Goal: Task Accomplishment & Management: Use online tool/utility

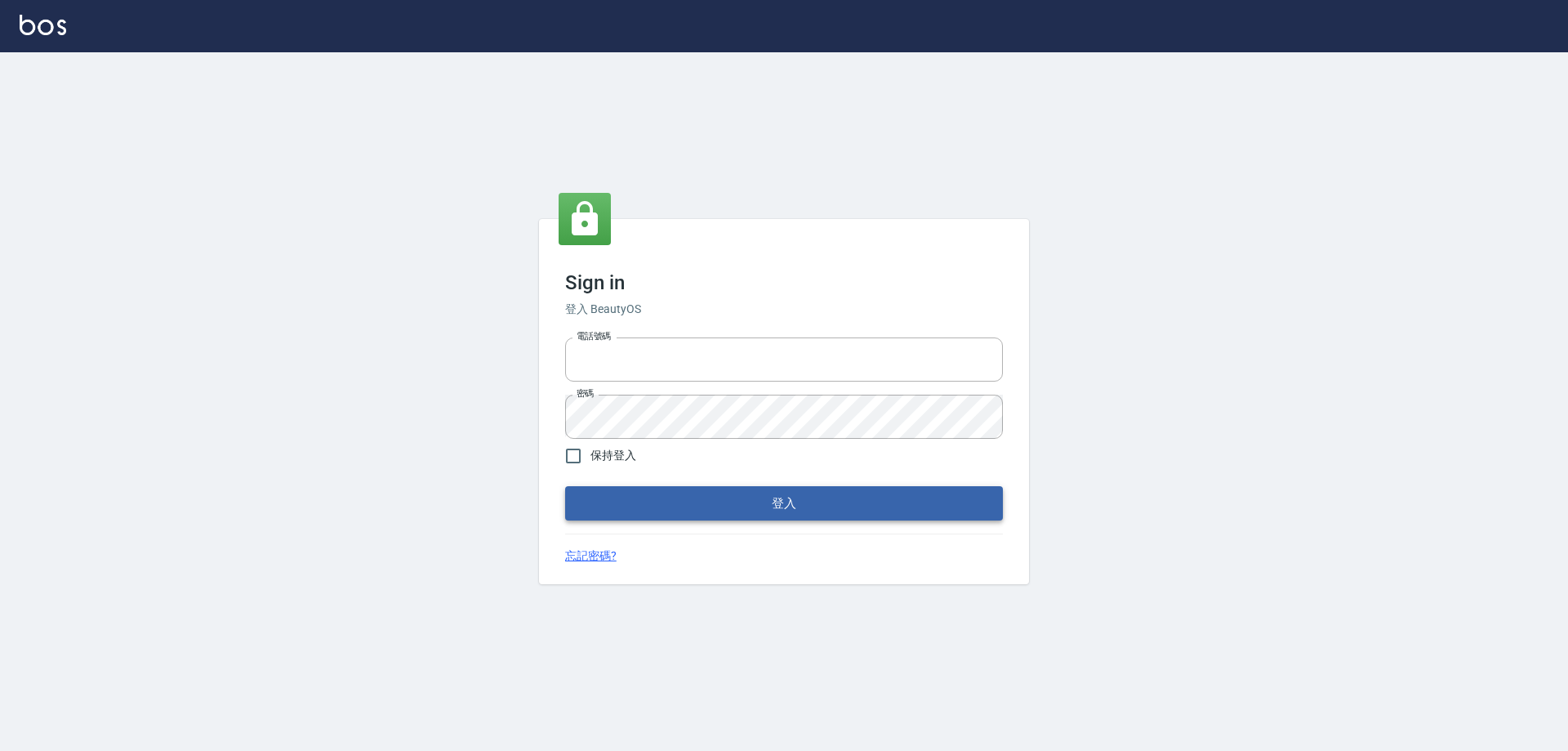
type input "27222158"
click at [638, 511] on button "登入" at bounding box center [784, 503] width 437 height 35
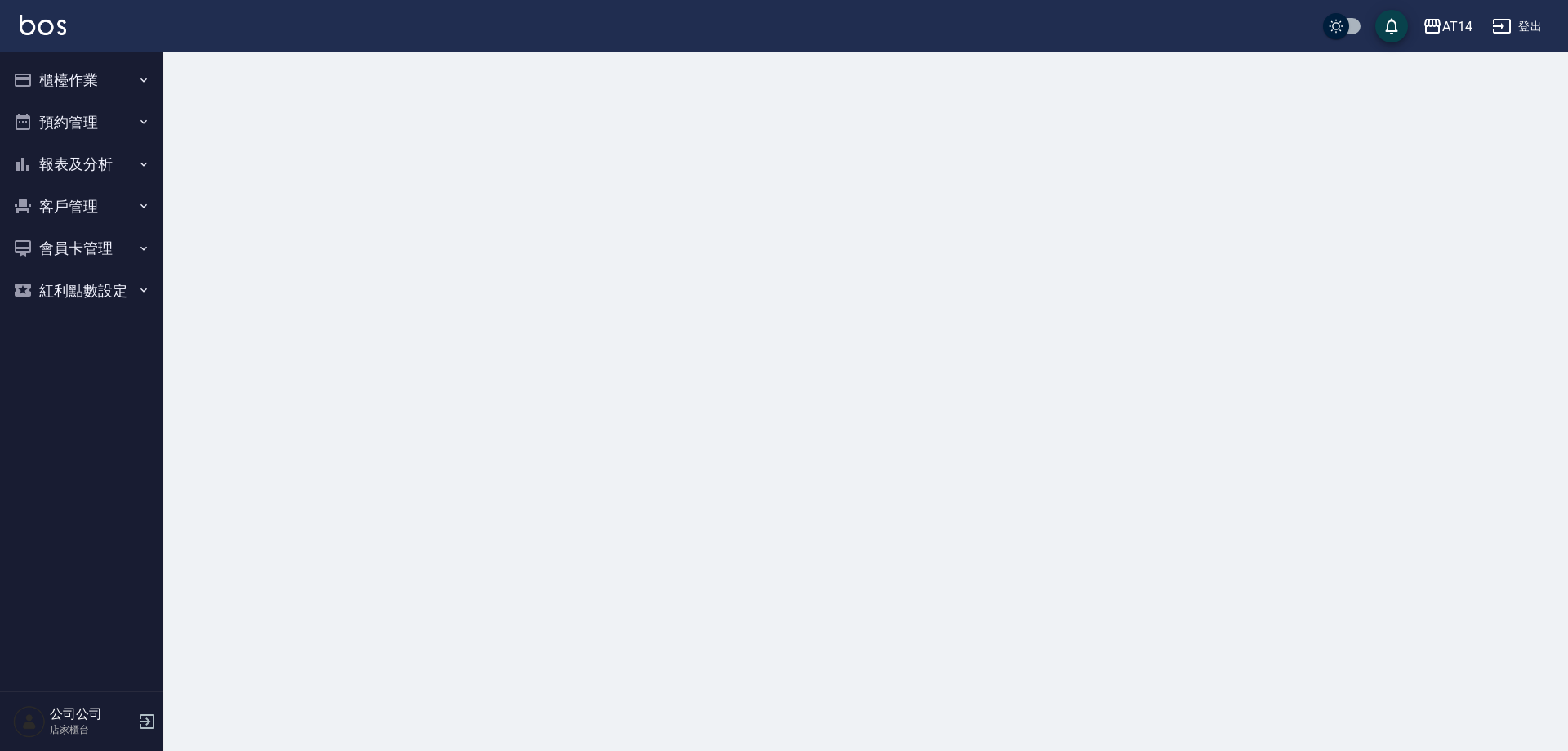
click at [86, 80] on button "櫃檯作業" at bounding box center [82, 80] width 151 height 42
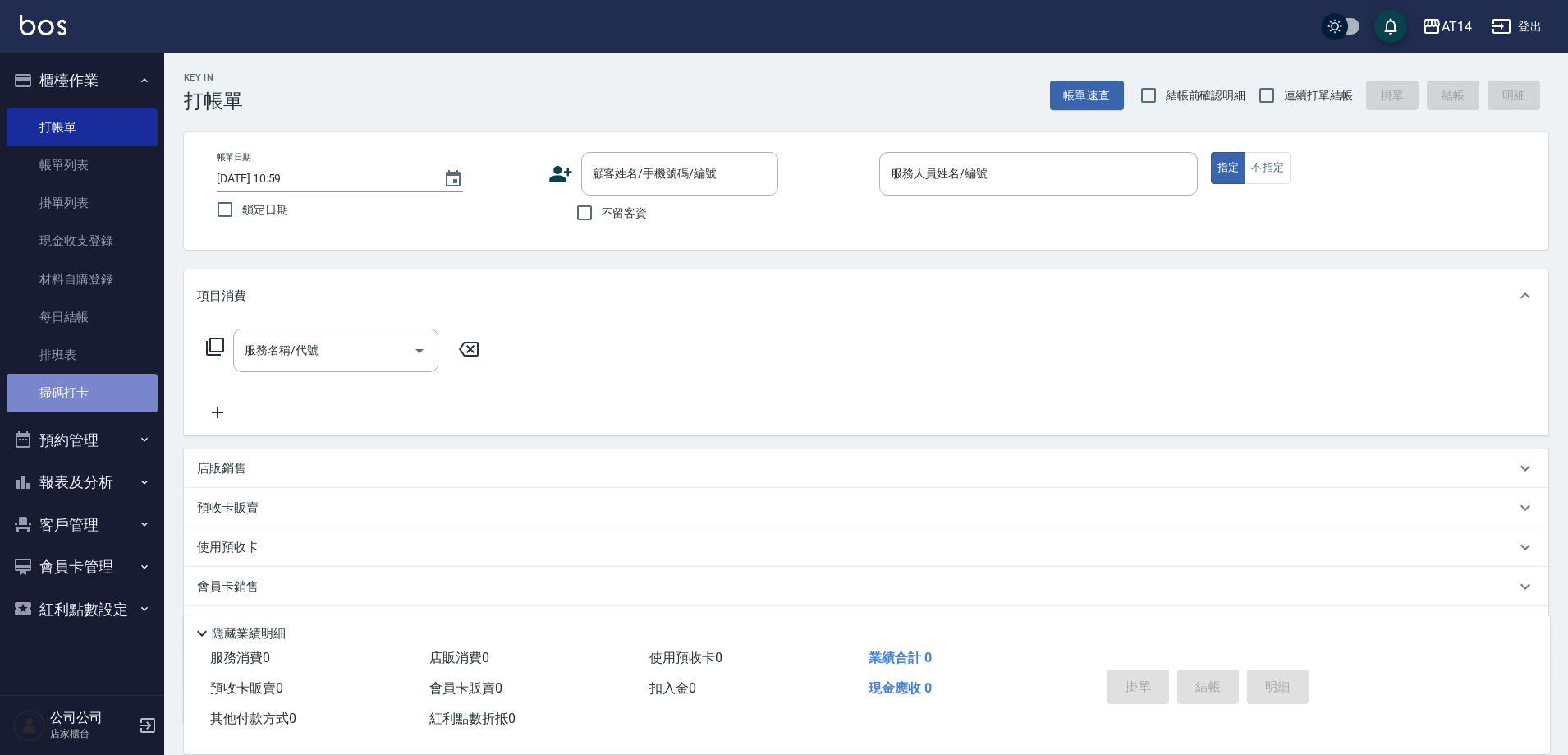
click at [98, 390] on link "掃碼打卡" at bounding box center [83, 392] width 151 height 37
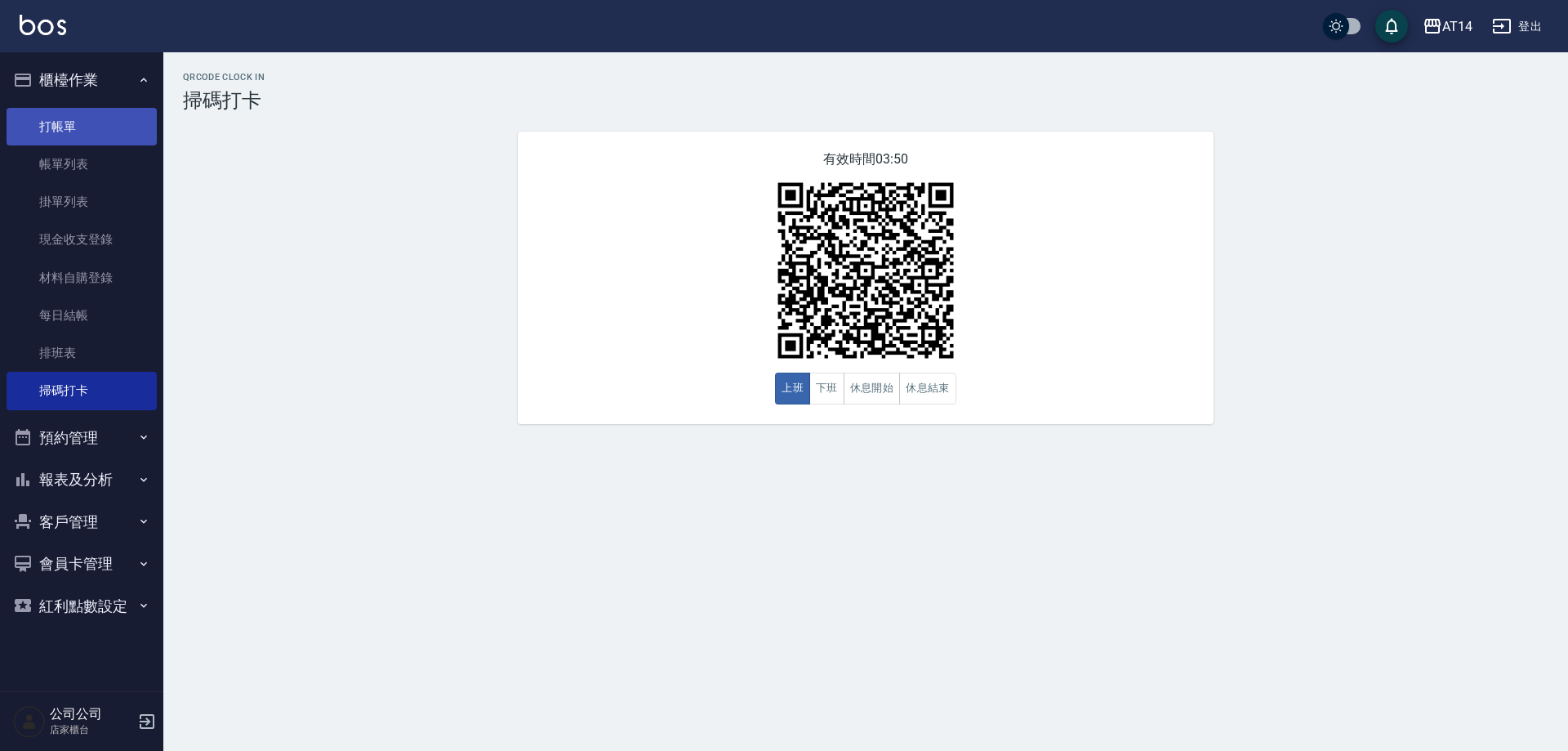
click at [103, 123] on link "打帳單" at bounding box center [82, 126] width 151 height 37
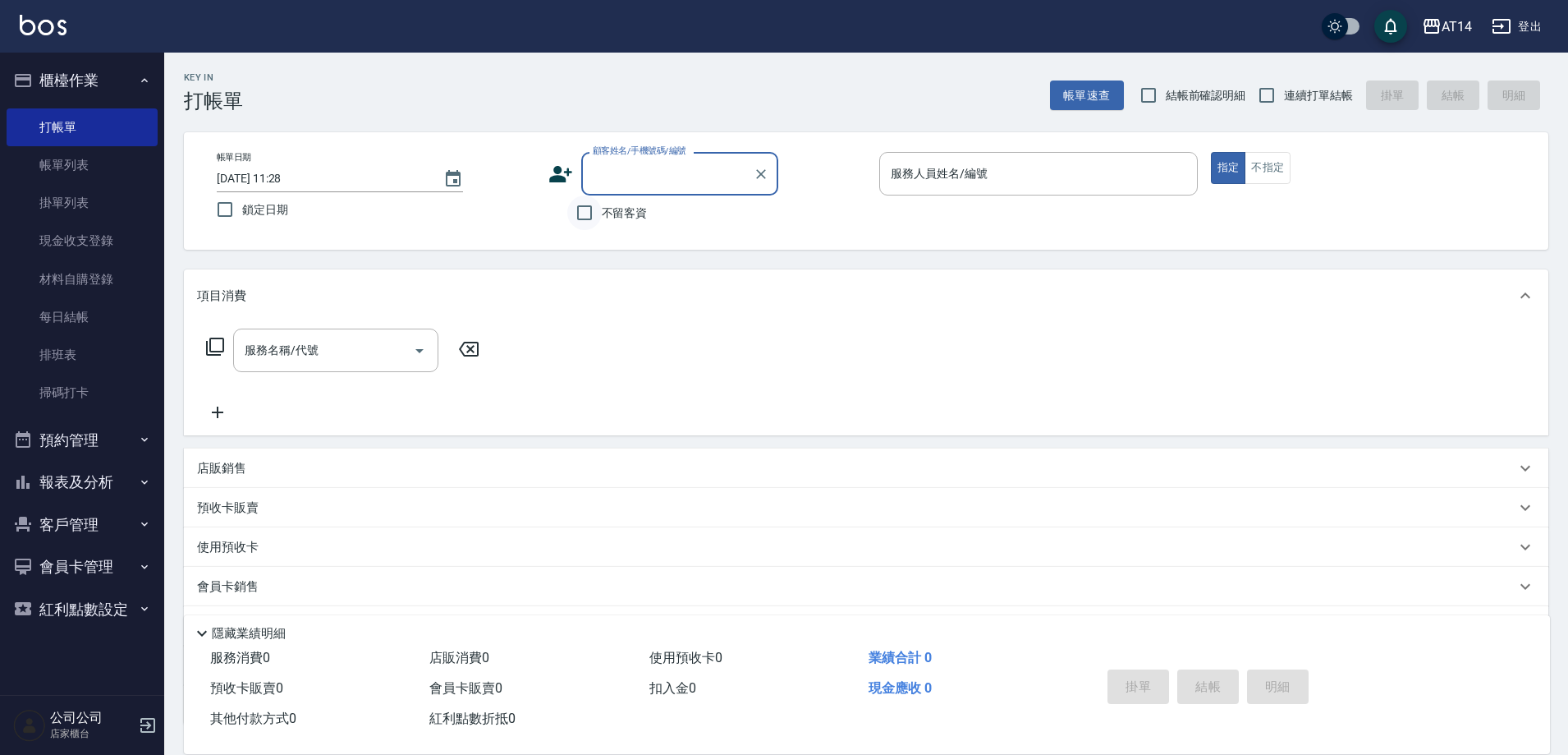
click at [592, 223] on input "不留客資" at bounding box center [584, 213] width 35 height 35
checkbox input "true"
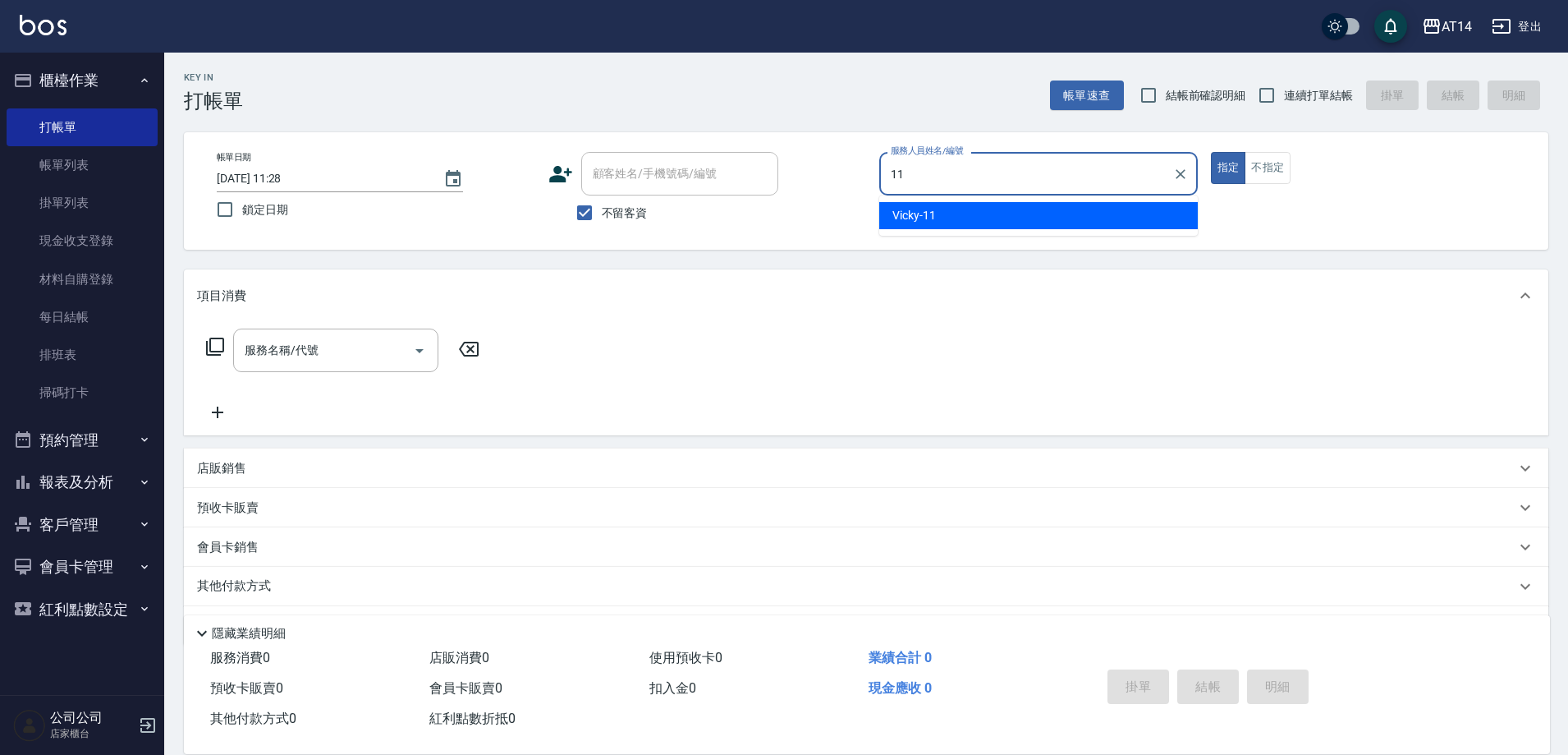
type input "Vicky-11"
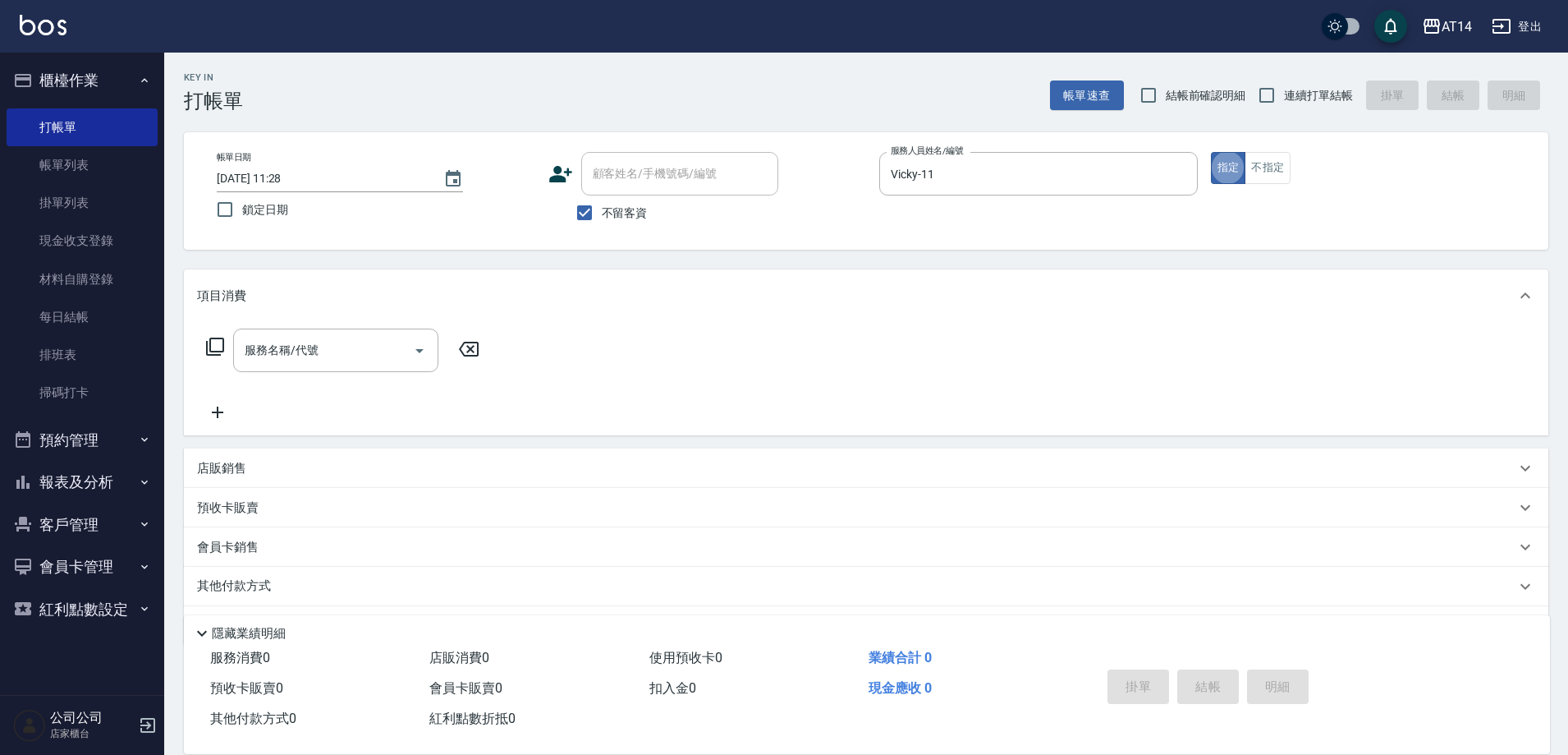
type button "true"
click at [589, 211] on input "不留客資" at bounding box center [584, 213] width 35 height 35
checkbox input "false"
click at [619, 192] on div "顧客姓名/手機號碼/編號" at bounding box center [680, 174] width 197 height 43
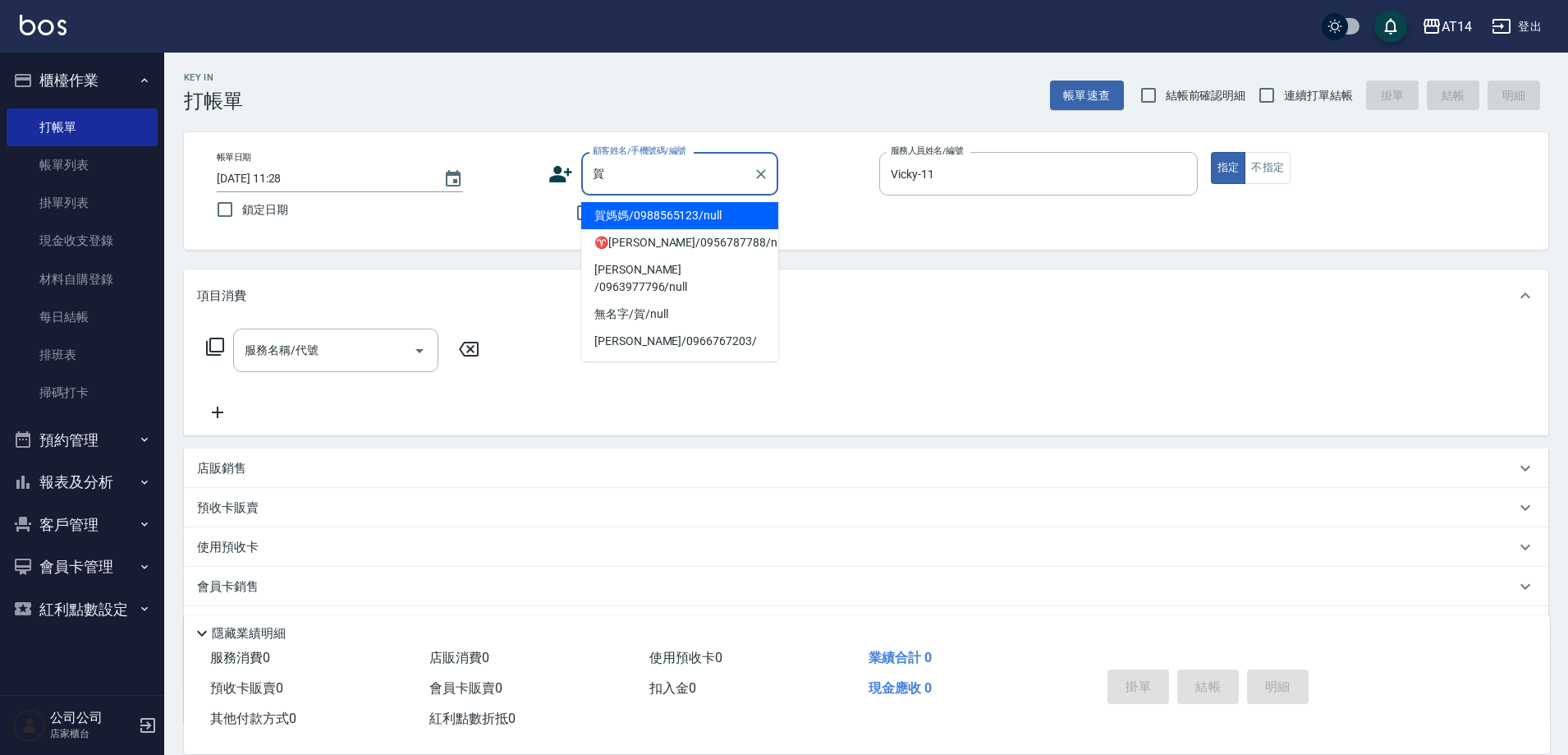
click at [693, 218] on li "賀媽媽/0988565123/null" at bounding box center [680, 215] width 197 height 27
type input "賀媽媽/0988565123/null"
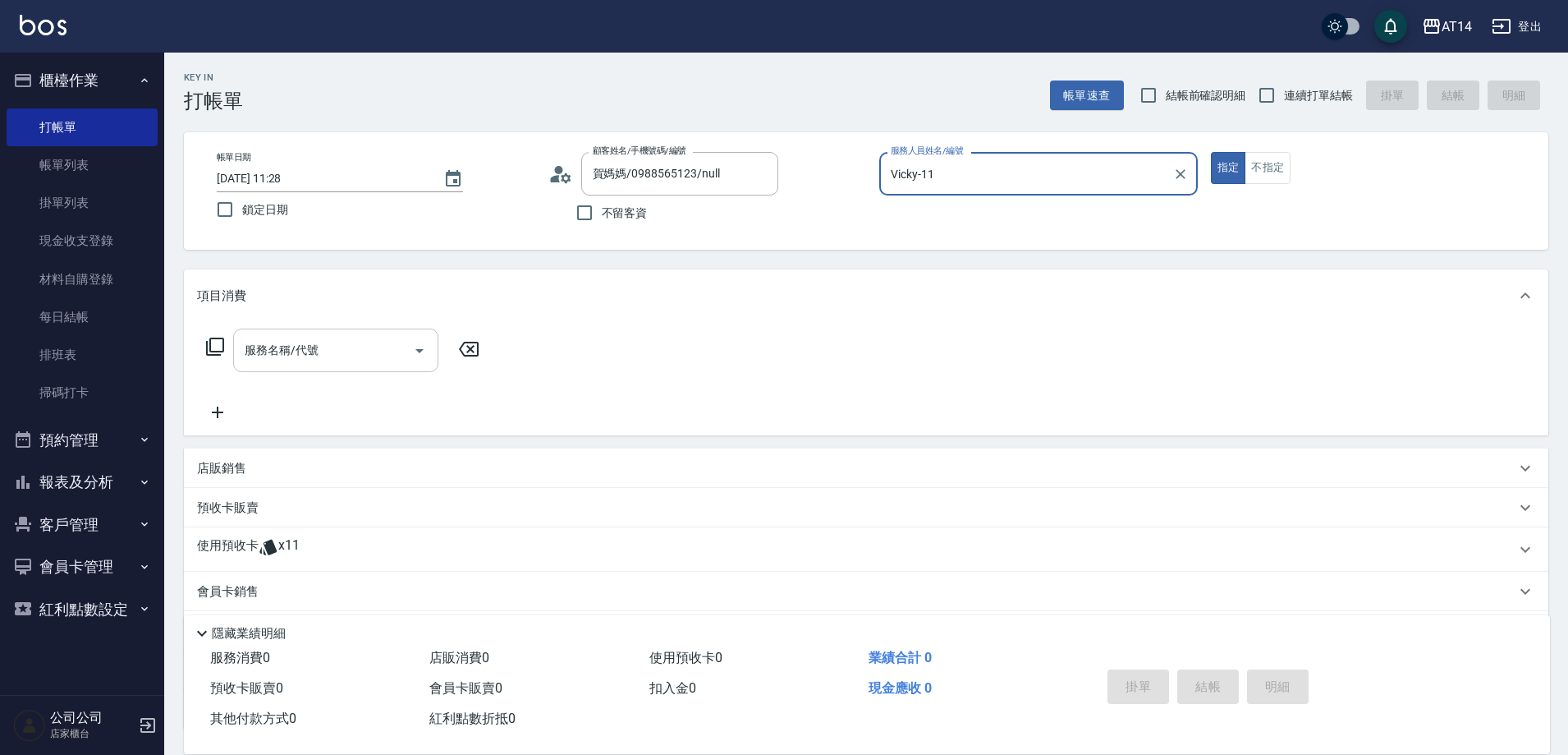
click at [357, 360] on input "服務名稱/代號" at bounding box center [323, 351] width 166 height 29
click at [478, 403] on div "服務名稱/代號 服務名稱/代號" at bounding box center [344, 375] width 293 height 94
click at [349, 551] on div "使用預收卡 x11" at bounding box center [857, 549] width 1319 height 25
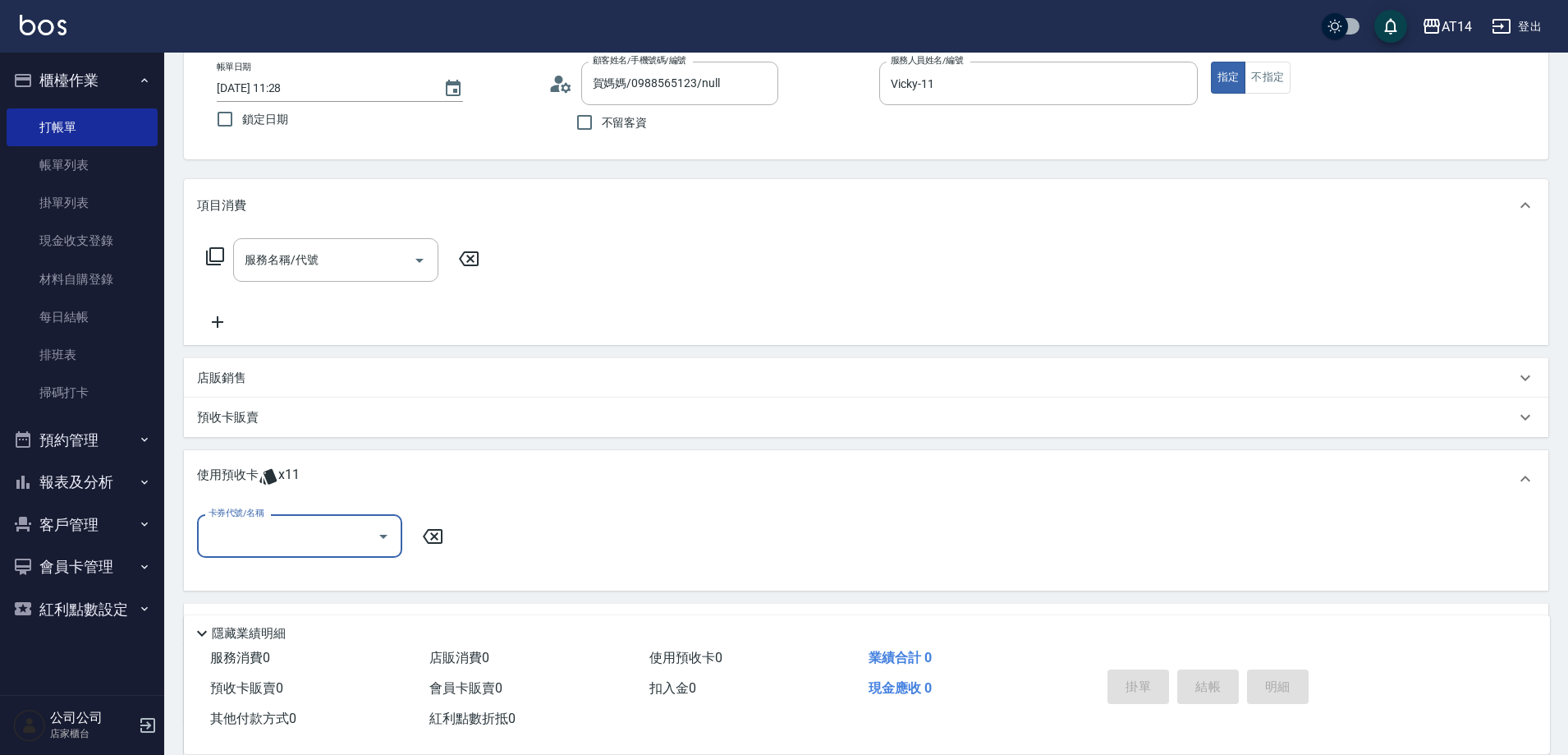
scroll to position [164, 0]
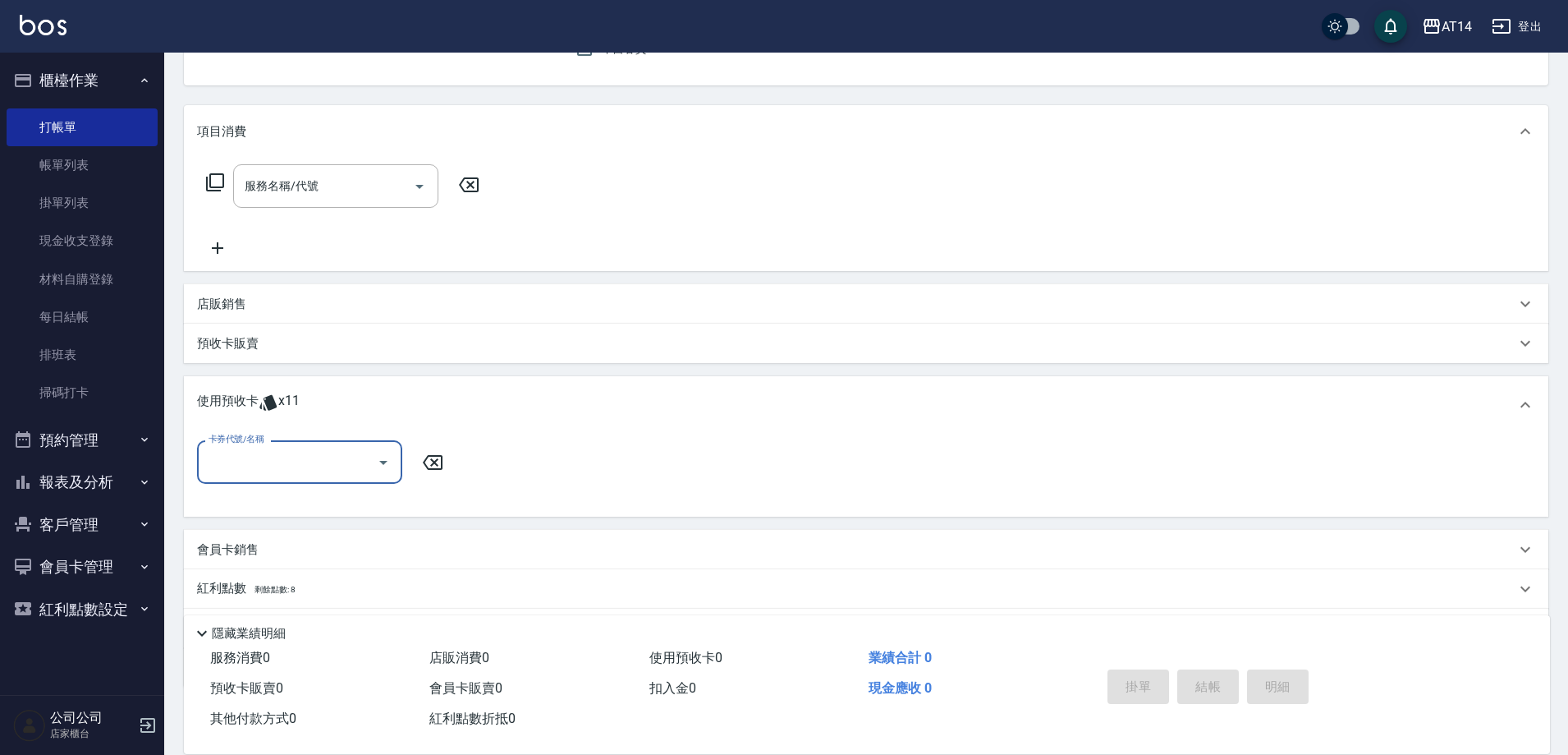
click at [367, 481] on div "卡券代號/名稱" at bounding box center [299, 461] width 205 height 43
click at [362, 493] on div "洗髮卡 剩餘4張" at bounding box center [299, 504] width 205 height 27
type input "洗髮卡"
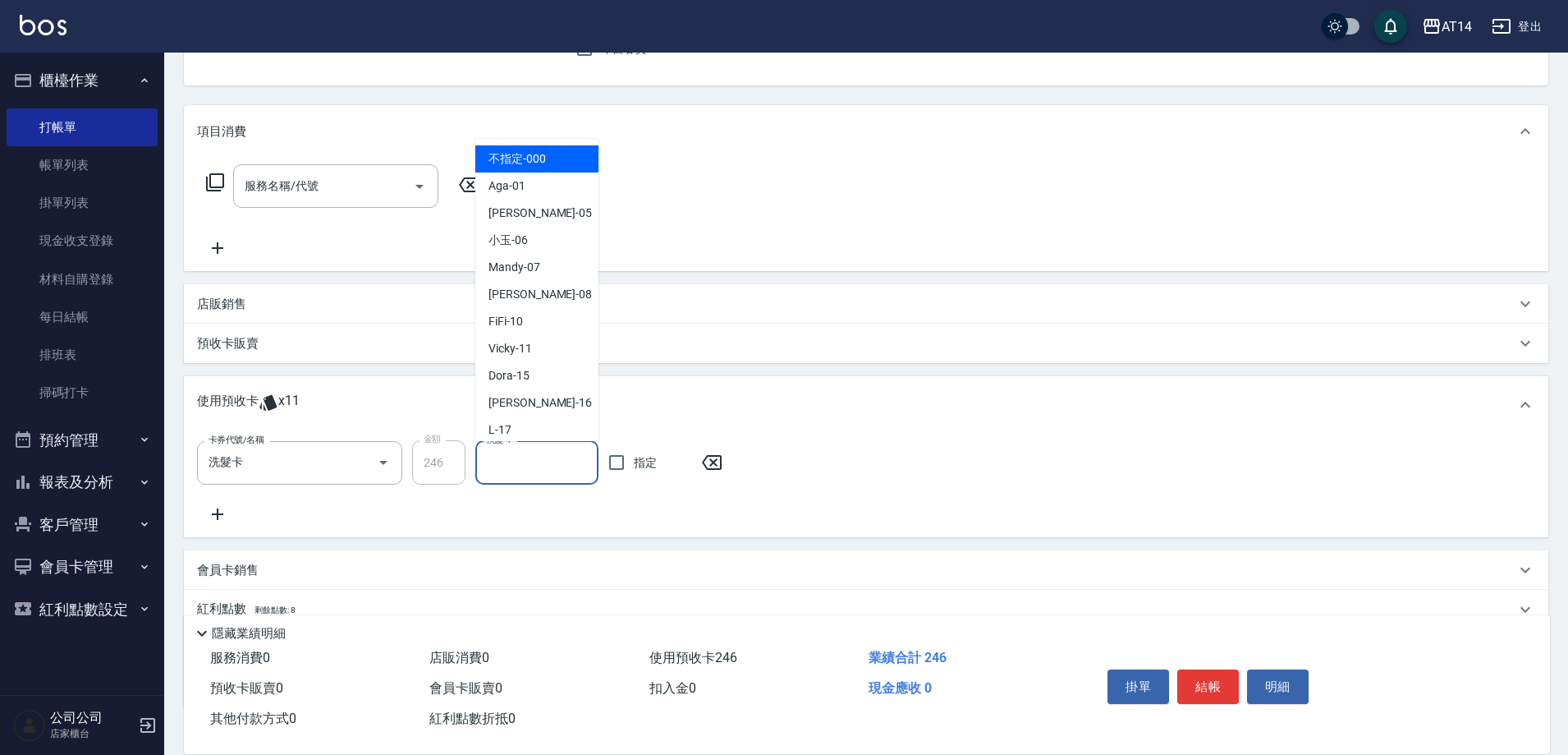
click at [544, 475] on input "洗髮-1" at bounding box center [536, 463] width 108 height 29
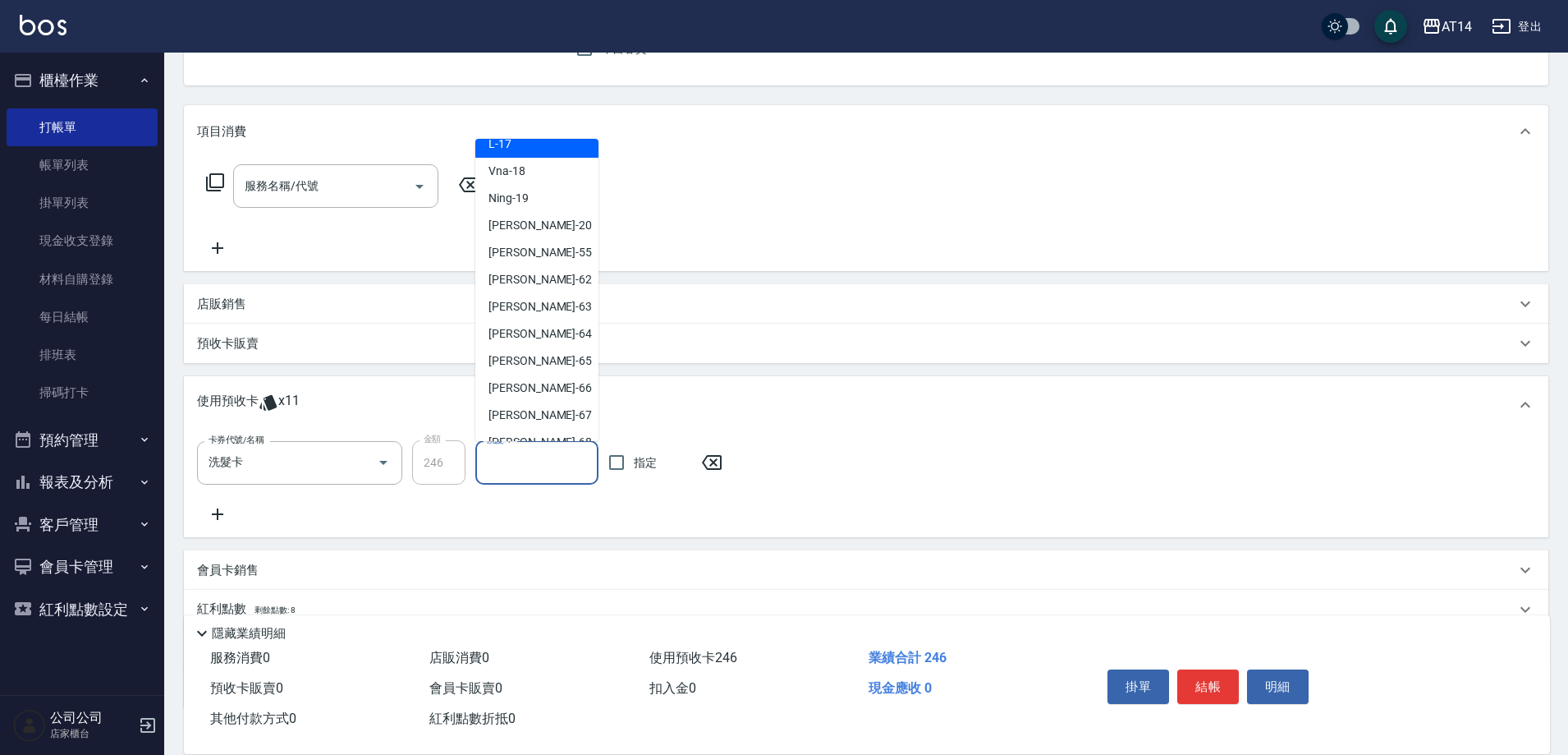
scroll to position [307, 0]
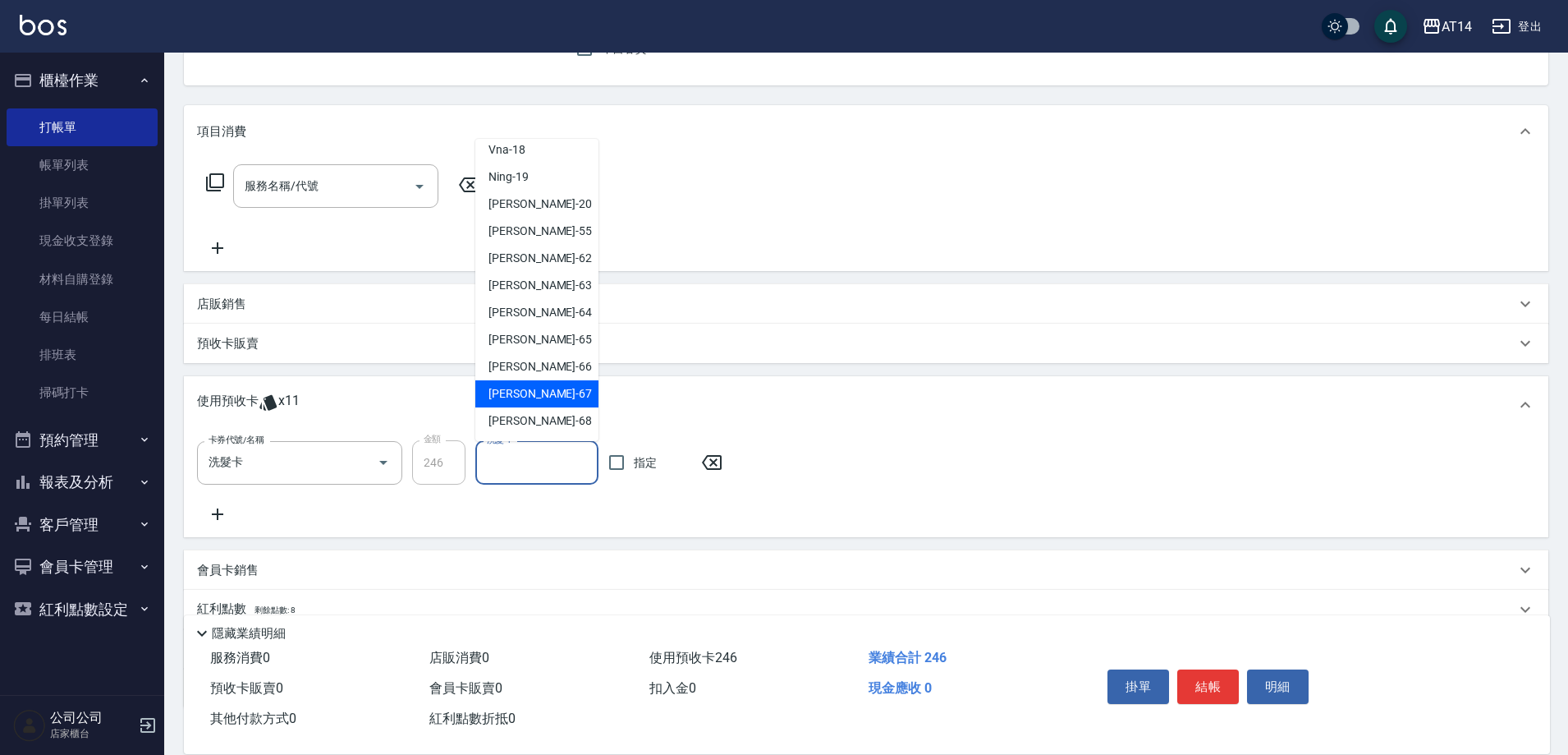
click at [521, 407] on div "[PERSON_NAME]-67" at bounding box center [537, 394] width 123 height 27
type input "[PERSON_NAME]-67"
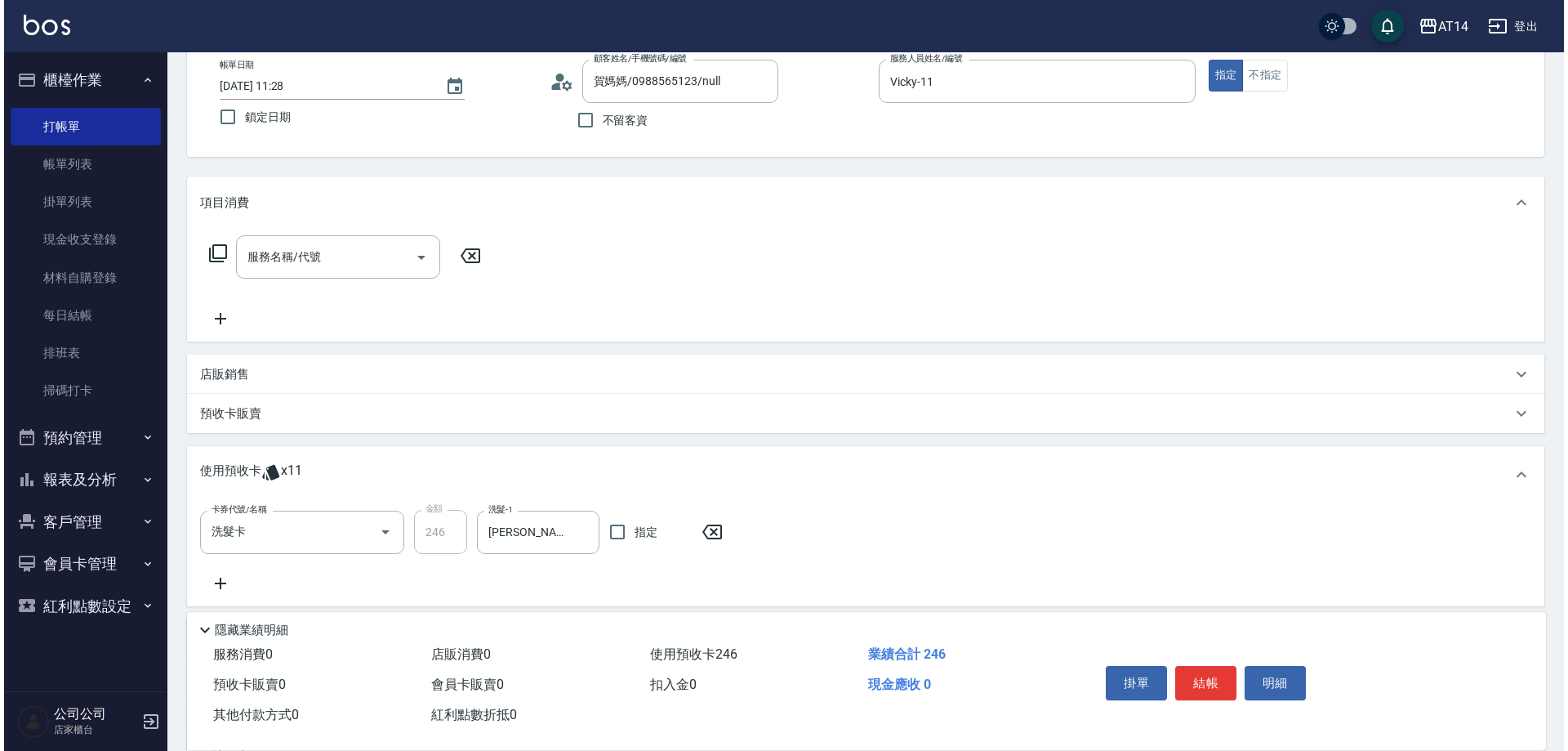
scroll to position [0, 0]
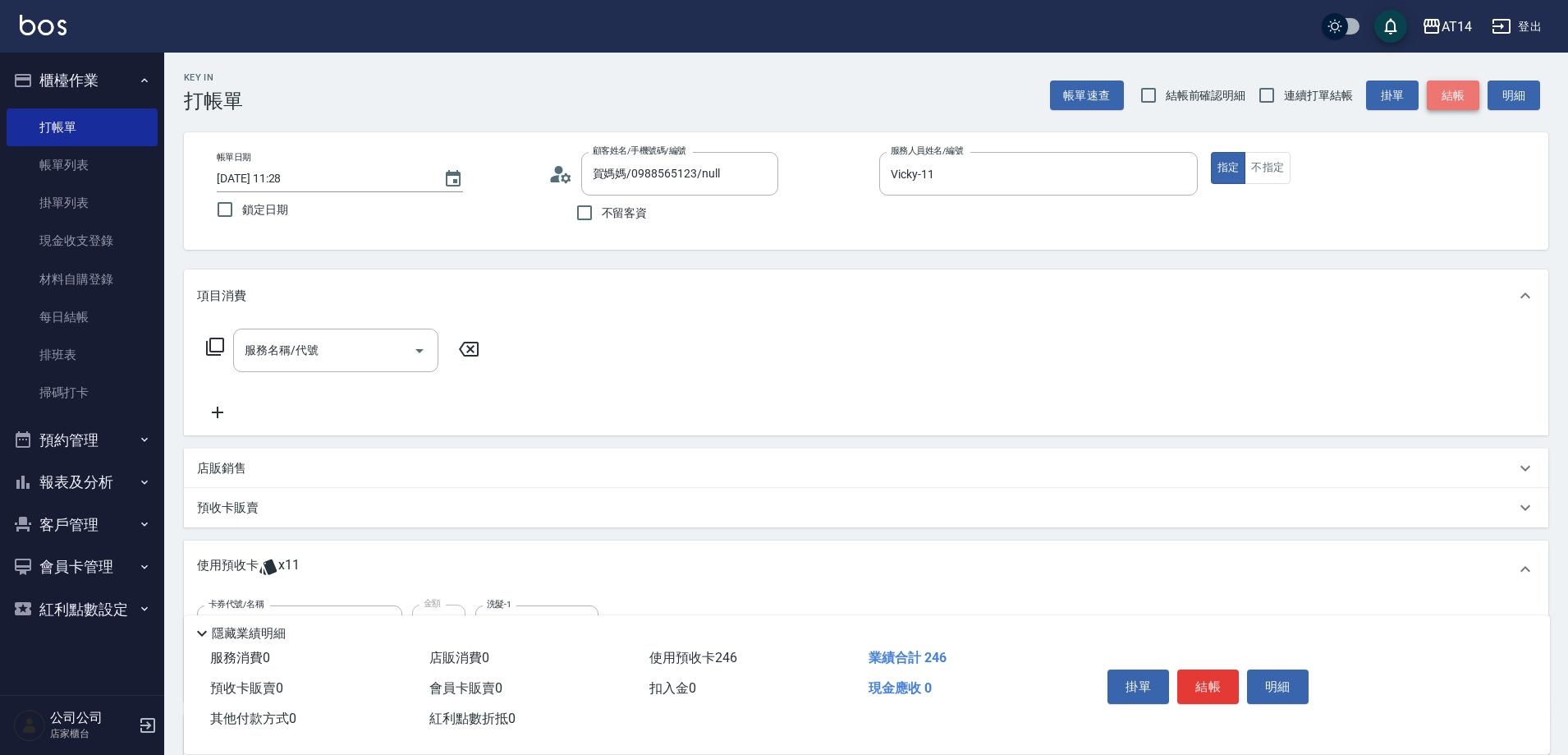
click at [1454, 104] on button "結帳" at bounding box center [1453, 96] width 53 height 31
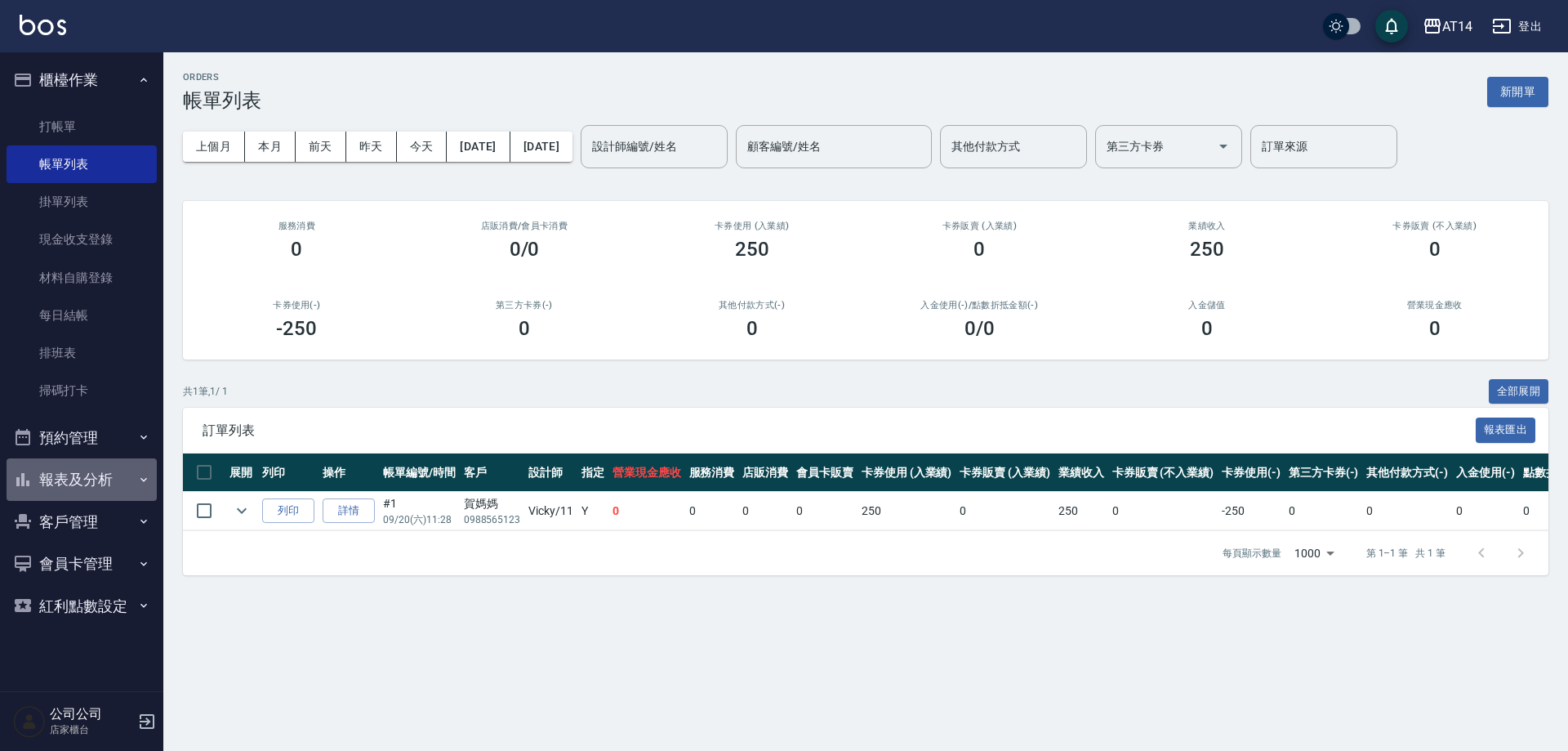
drag, startPoint x: 129, startPoint y: 477, endPoint x: 128, endPoint y: 485, distance: 8.1
click at [129, 477] on button "報表及分析" at bounding box center [82, 479] width 151 height 42
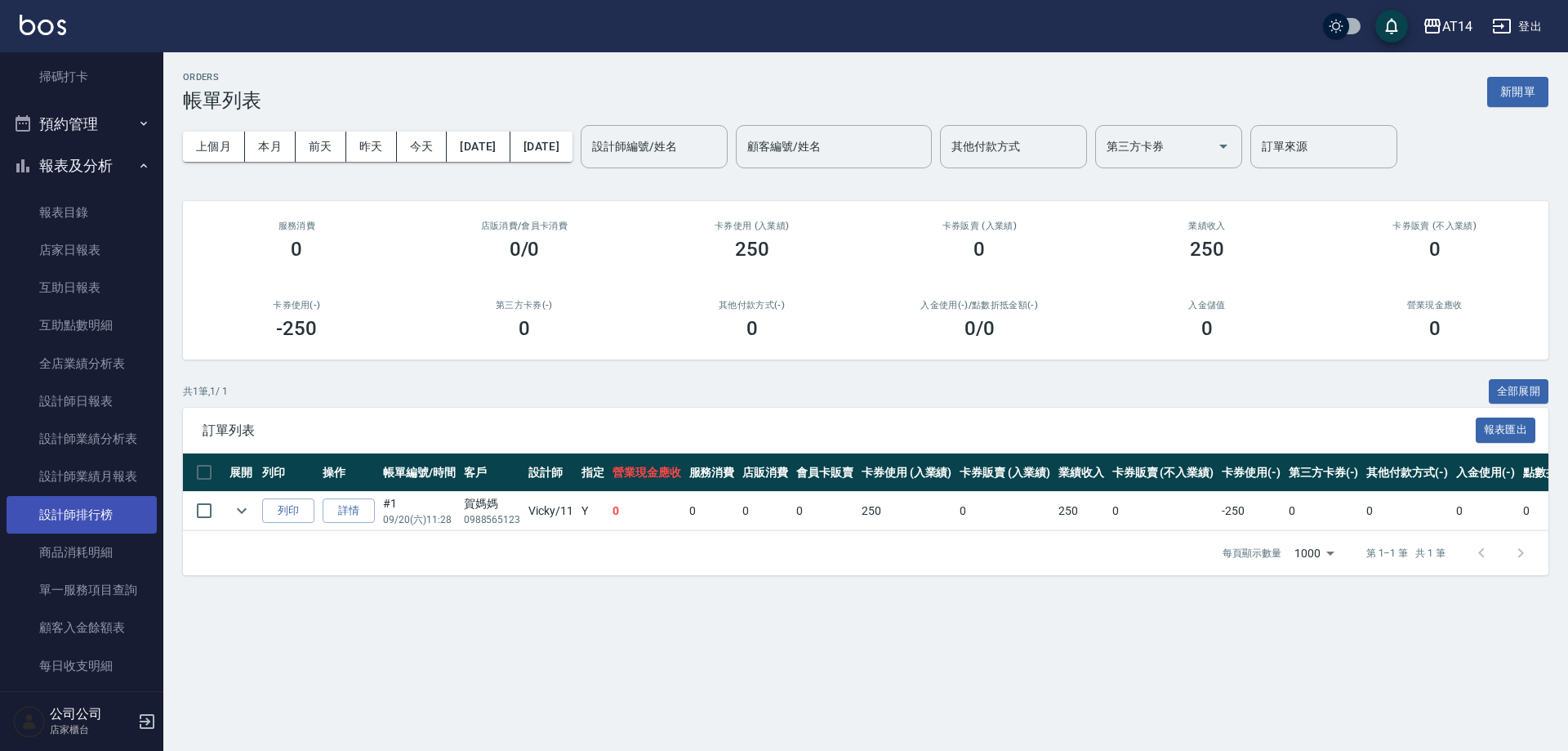
scroll to position [327, 0]
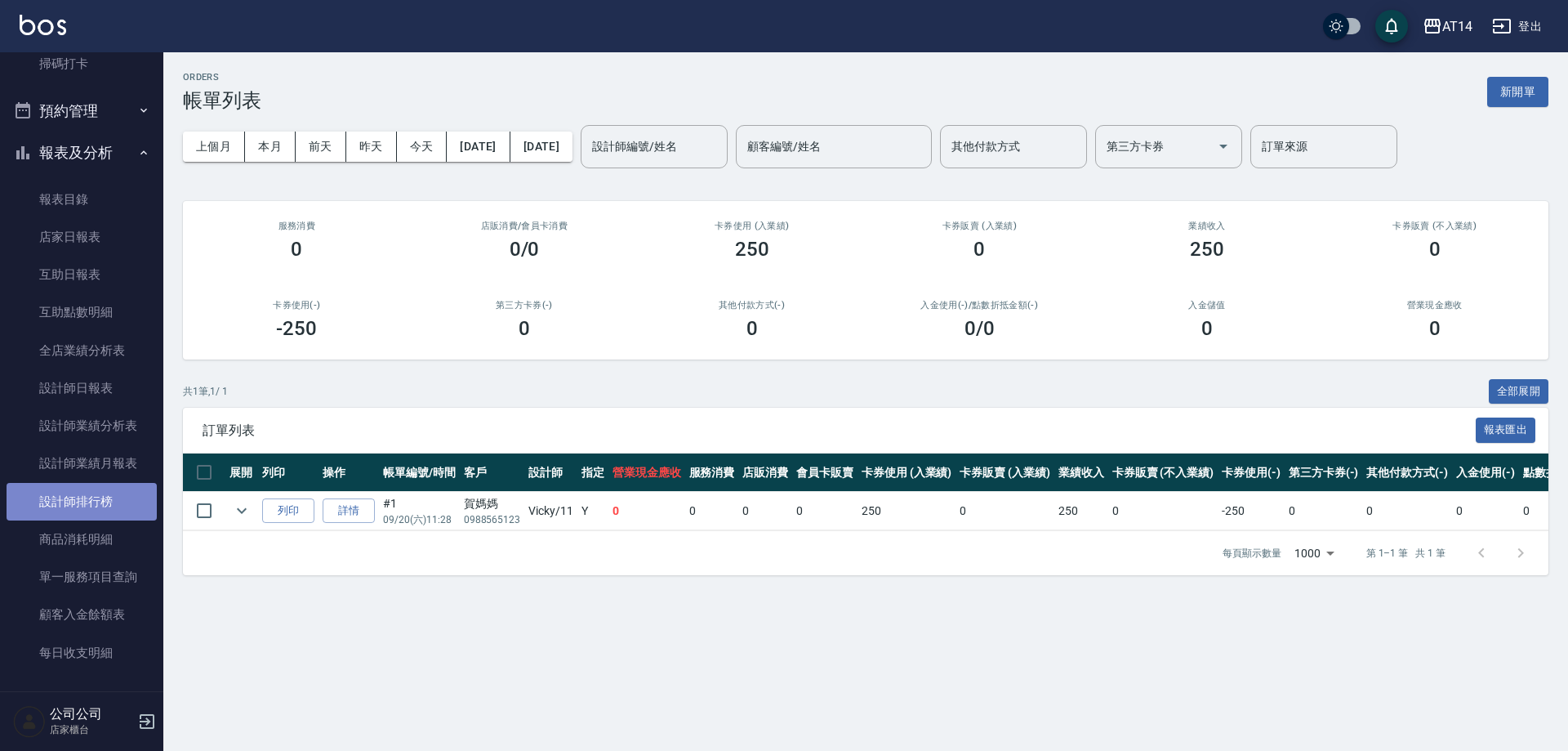
click at [118, 509] on link "設計師排行榜" at bounding box center [82, 501] width 151 height 37
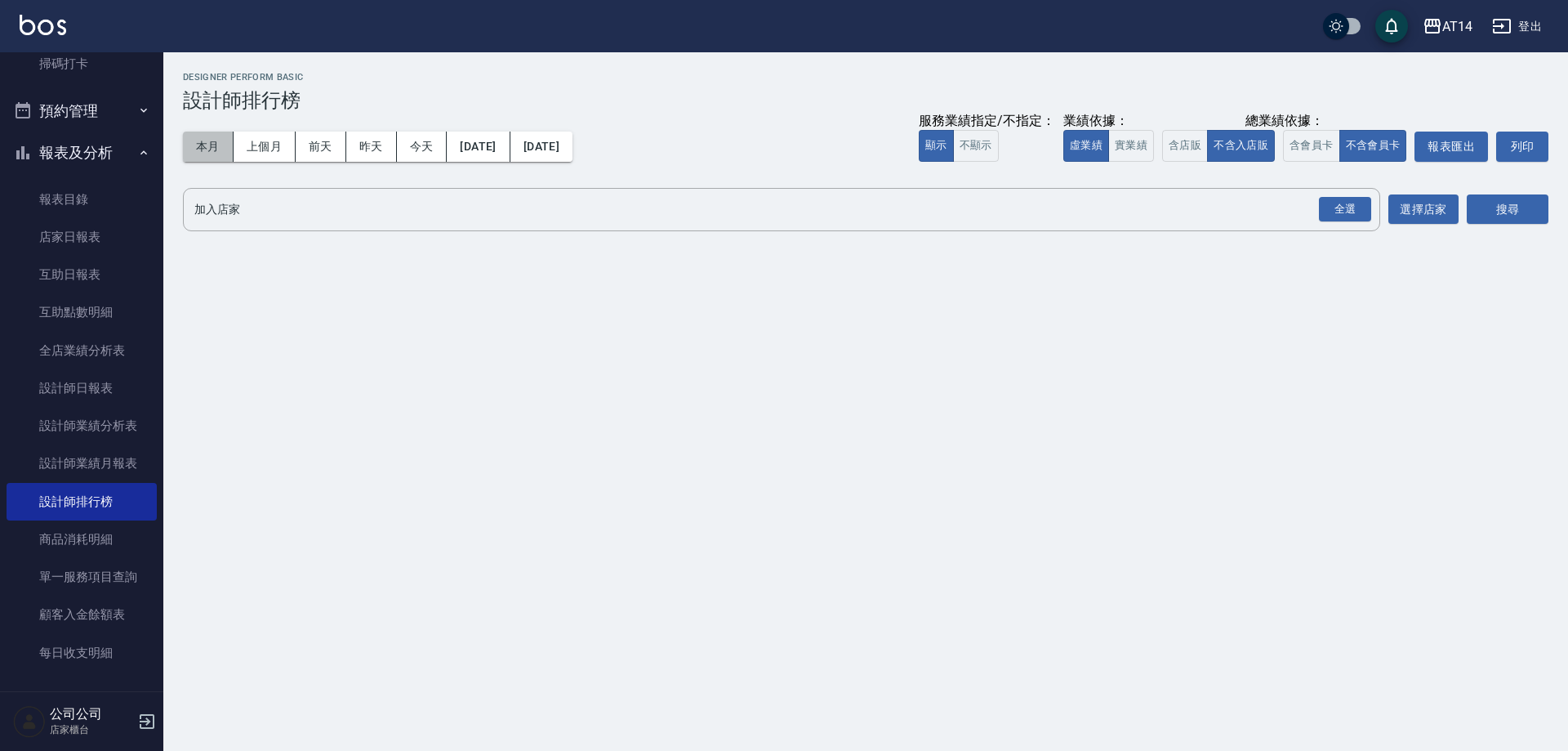
drag, startPoint x: 214, startPoint y: 158, endPoint x: 197, endPoint y: 170, distance: 20.8
click at [208, 159] on button "本月" at bounding box center [208, 146] width 51 height 30
click at [1350, 218] on div "全選" at bounding box center [1345, 210] width 52 height 25
click at [1480, 220] on button "搜尋" at bounding box center [1507, 211] width 81 height 30
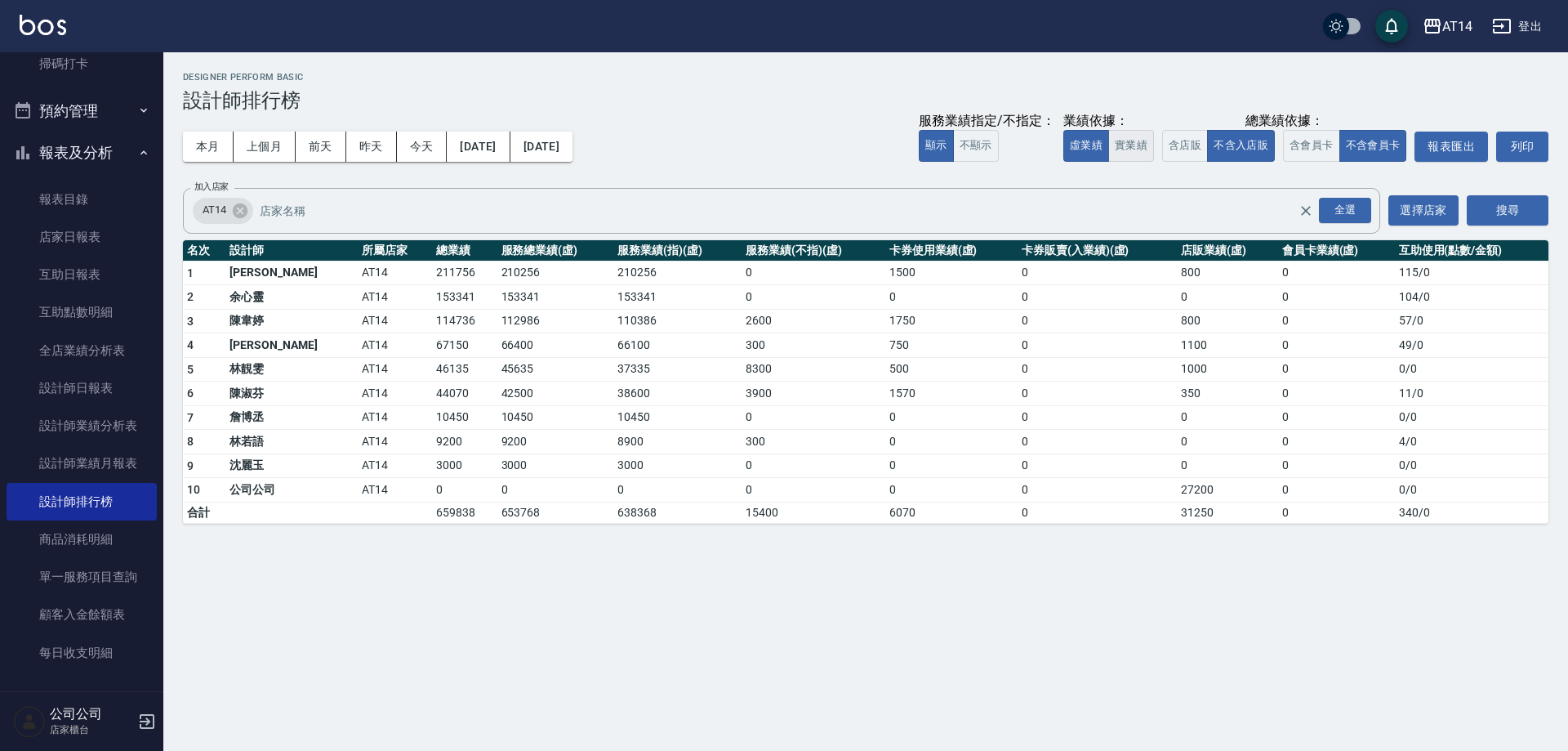
click at [1131, 134] on button "實業績" at bounding box center [1131, 146] width 46 height 32
click at [1093, 136] on button "虛業績" at bounding box center [1086, 146] width 46 height 32
click at [371, 152] on button "昨天" at bounding box center [371, 146] width 51 height 30
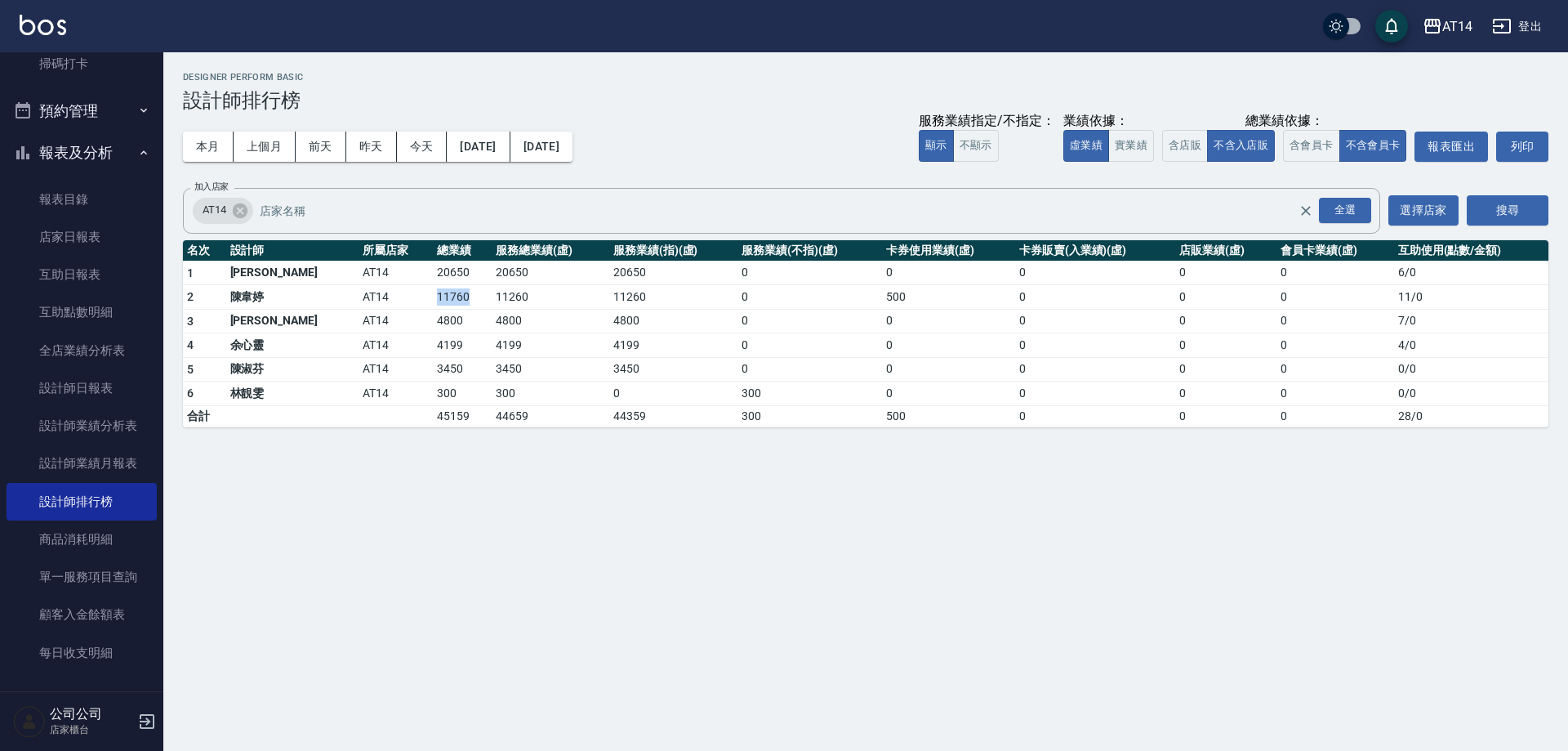
drag, startPoint x: 410, startPoint y: 297, endPoint x: 369, endPoint y: 298, distance: 41.0
click at [432, 298] on td "11760" at bounding box center [461, 297] width 58 height 25
click at [404, 432] on div "AT14 [DATE] - [DATE] 設計師排行榜 列印時間： [DATE][PHONE_NUMBER]:55 Designer Perform Basi…" at bounding box center [866, 250] width 1405 height 395
click at [319, 146] on button "前天" at bounding box center [321, 146] width 51 height 30
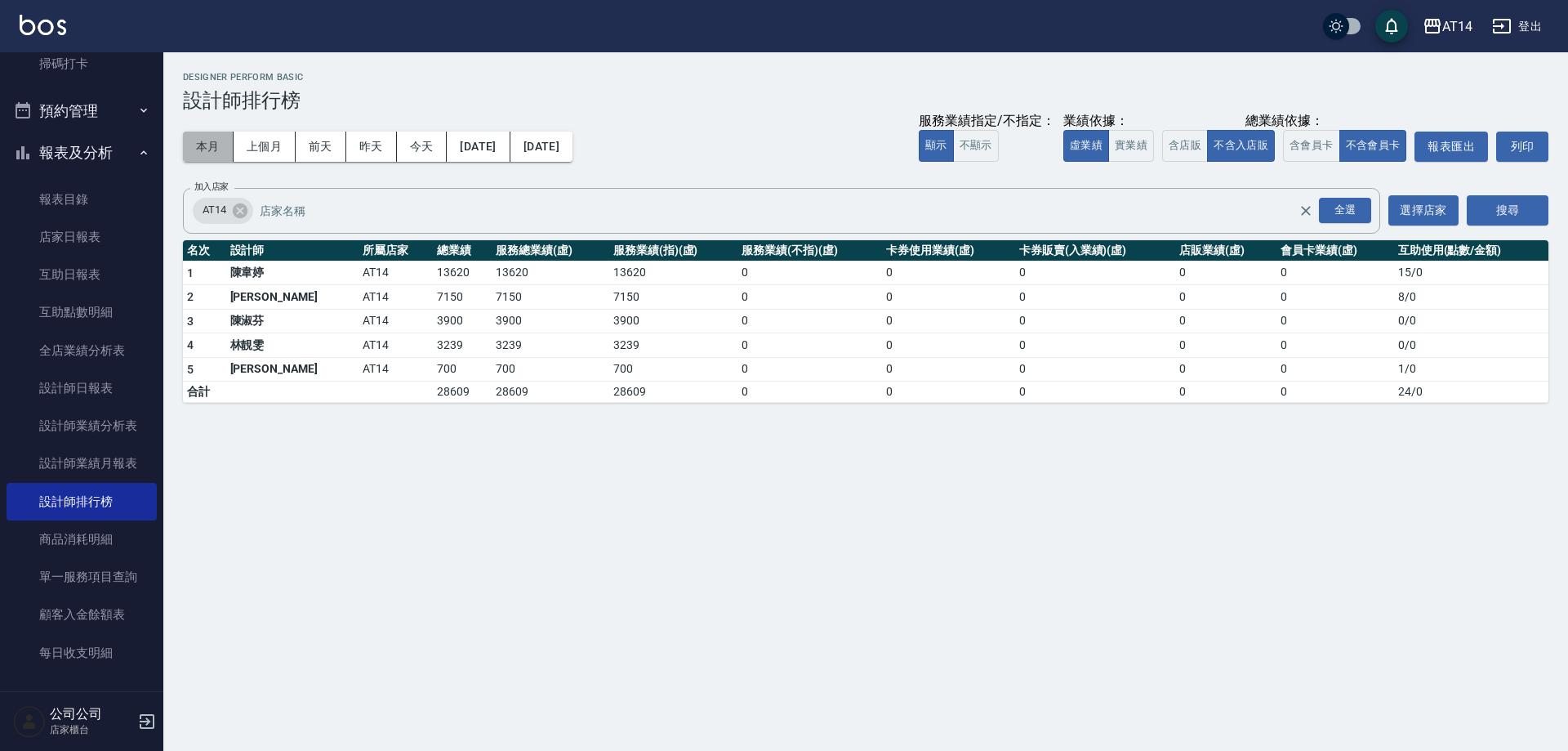
click at [219, 148] on button "本月" at bounding box center [208, 146] width 51 height 30
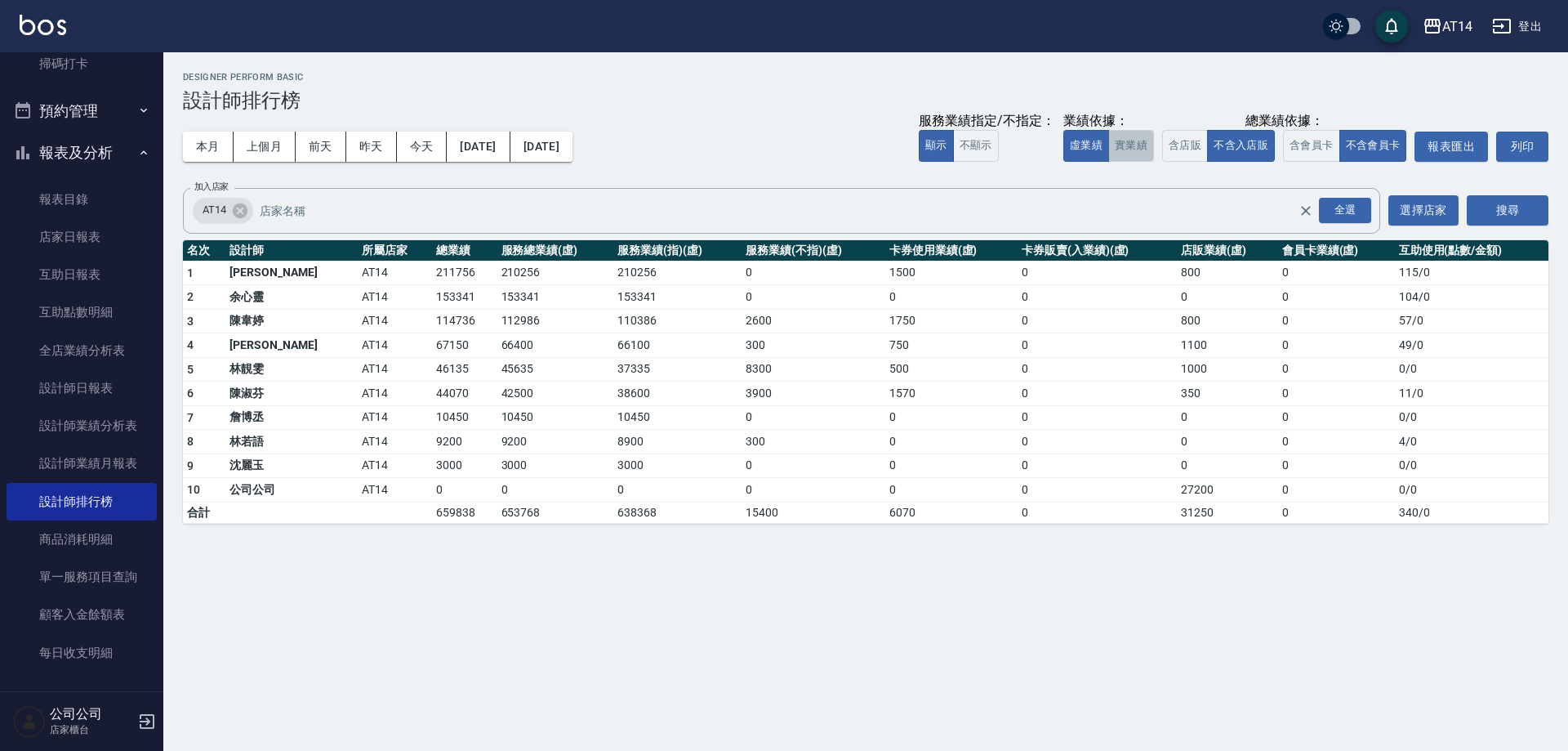
click at [1116, 140] on button "實業績" at bounding box center [1131, 146] width 46 height 32
click at [1090, 142] on button "虛業績" at bounding box center [1086, 146] width 46 height 32
